Goal: Task Accomplishment & Management: Complete application form

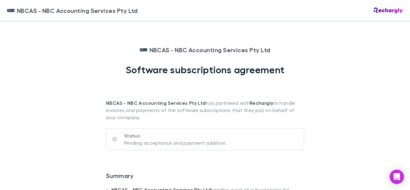
click at [320, 71] on div "NBCAS - NBC Accounting Services Pty Ltd NBCAS - NBC Accounting Services Pty Ltd…" at bounding box center [205, 95] width 410 height 190
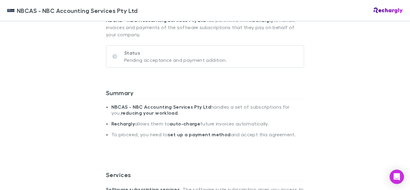
scroll to position [84, 0]
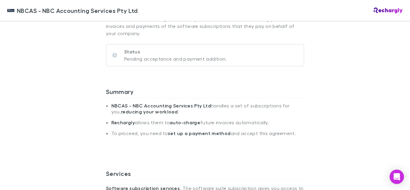
click at [112, 55] on icon at bounding box center [114, 55] width 5 height 5
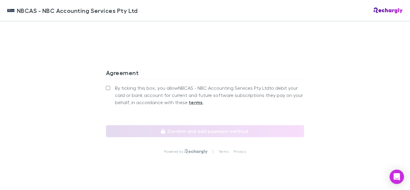
scroll to position [576, 0]
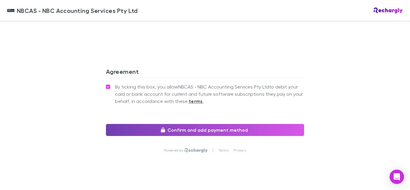
click at [197, 127] on button "Confirm and add payment method" at bounding box center [205, 130] width 198 height 12
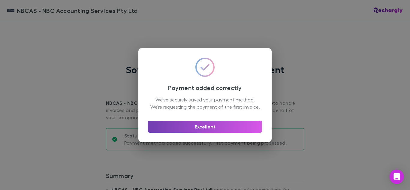
click at [195, 131] on button "Excellent" at bounding box center [205, 127] width 114 height 12
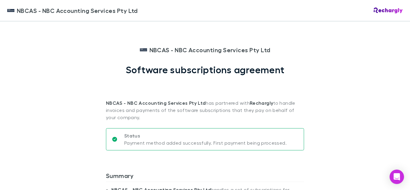
click at [55, 91] on div "NBCAS - NBC Accounting Services Pty Ltd NBCAS - NBC Accounting Services Pty Ltd…" at bounding box center [205, 95] width 410 height 190
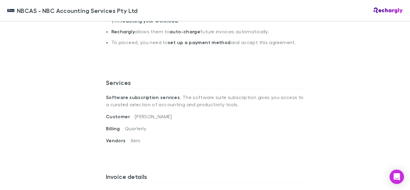
scroll to position [170, 0]
